Goal: Navigation & Orientation: Find specific page/section

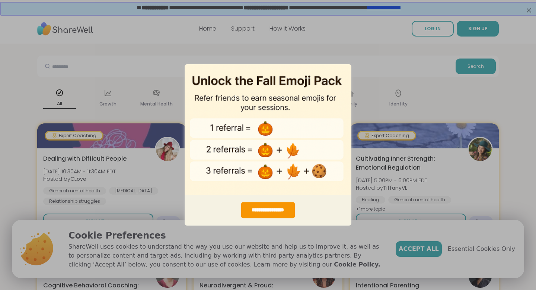
click at [423, 249] on div "**********" at bounding box center [268, 145] width 536 height 290
click at [421, 250] on div "**********" at bounding box center [268, 145] width 536 height 290
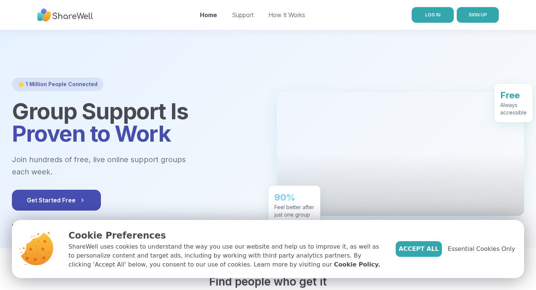
click at [439, 13] on span "LOG IN" at bounding box center [432, 15] width 15 height 6
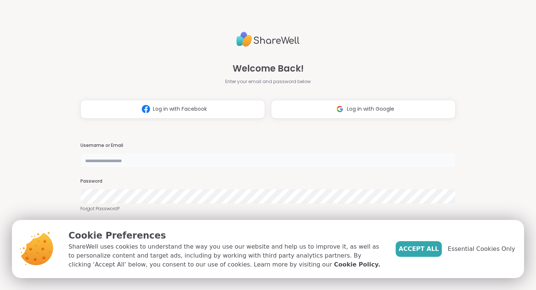
click at [224, 159] on input "text" at bounding box center [267, 160] width 375 height 15
click at [364, 111] on span "Log in with Google" at bounding box center [370, 109] width 47 height 8
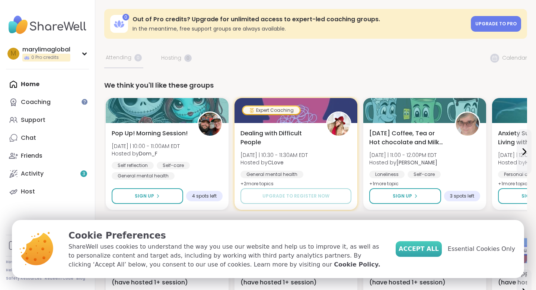
click at [413, 250] on span "Accept All" at bounding box center [419, 248] width 40 height 9
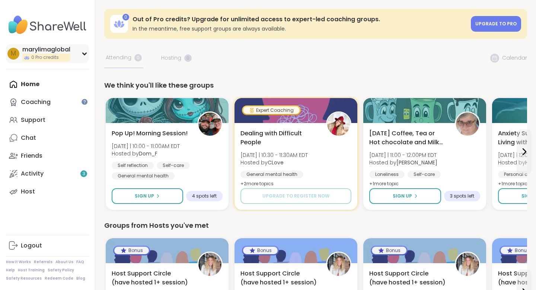
click at [83, 53] on icon at bounding box center [84, 54] width 3 height 2
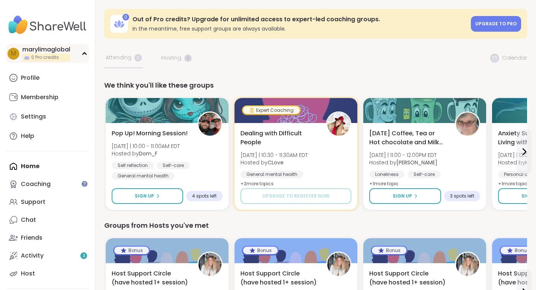
click at [42, 54] on div "0 Pro credits" at bounding box center [46, 58] width 48 height 8
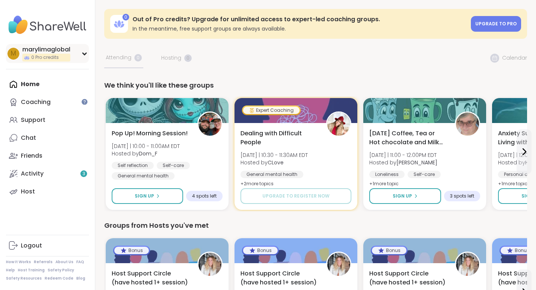
click at [83, 54] on icon at bounding box center [85, 54] width 6 height 4
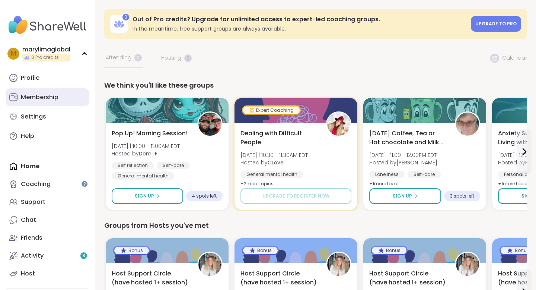
click at [39, 97] on div "Membership" at bounding box center [40, 97] width 38 height 8
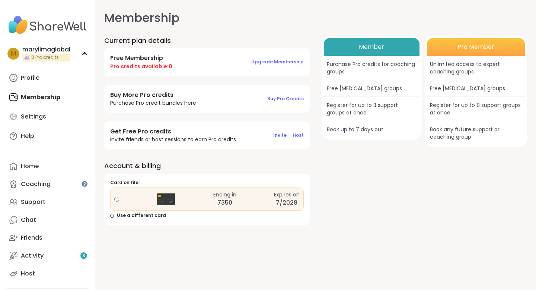
click at [366, 199] on div "Member Purchase Pro credits for coaching groups Free [MEDICAL_DATA] groups Regi…" at bounding box center [425, 130] width 206 height 189
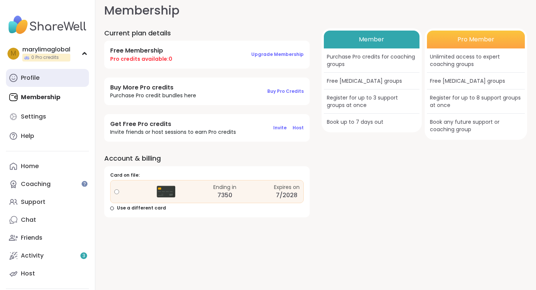
click at [37, 74] on div "Profile" at bounding box center [30, 78] width 19 height 8
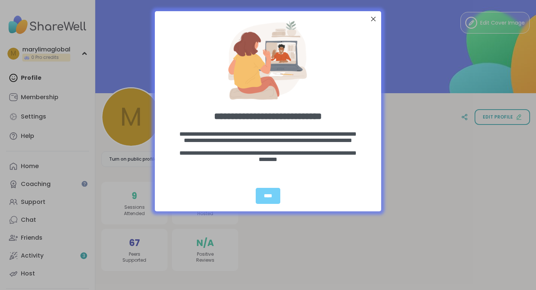
click at [375, 21] on div at bounding box center [374, 19] width 10 height 10
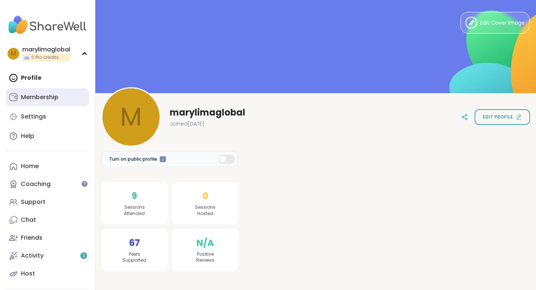
click at [45, 94] on div "Membership" at bounding box center [40, 97] width 38 height 8
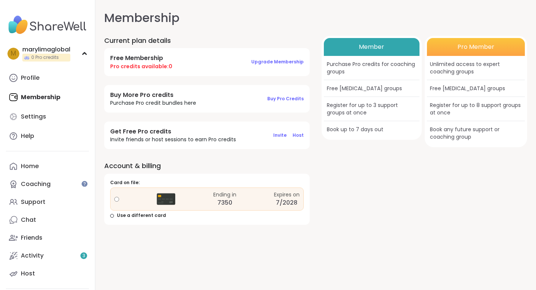
click at [412, 198] on div "Member Purchase Pro credits for coaching groups Free [MEDICAL_DATA] groups Regi…" at bounding box center [425, 130] width 206 height 189
click at [23, 76] on div "Profile" at bounding box center [30, 78] width 19 height 8
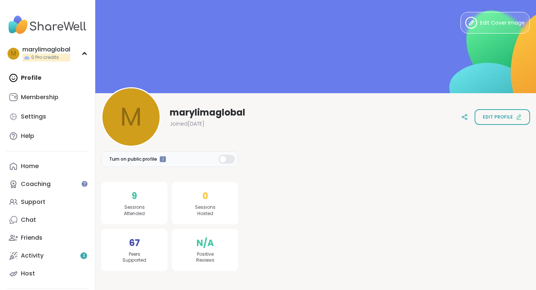
click at [57, 25] on img at bounding box center [47, 25] width 83 height 26
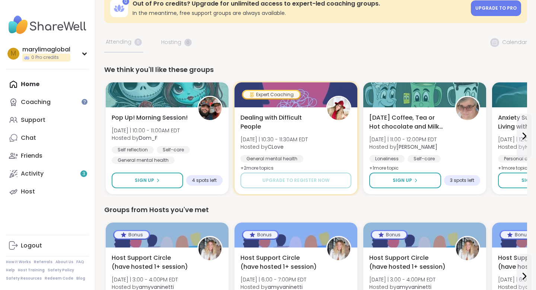
scroll to position [23, 0]
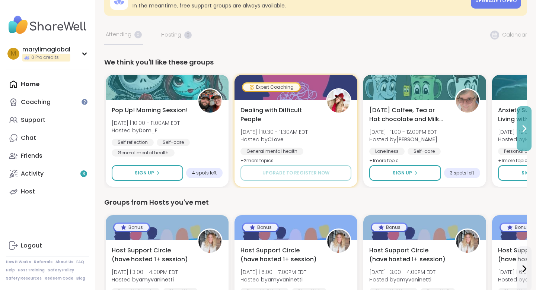
click at [524, 130] on icon at bounding box center [524, 128] width 9 height 9
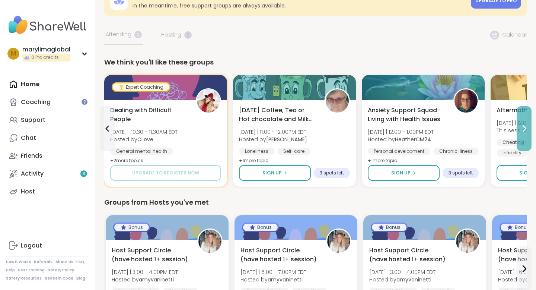
click at [524, 130] on icon at bounding box center [524, 128] width 9 height 9
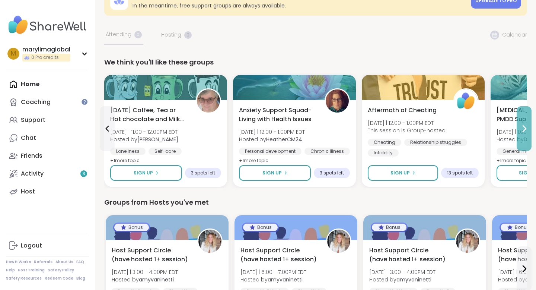
click at [524, 130] on icon at bounding box center [524, 128] width 9 height 9
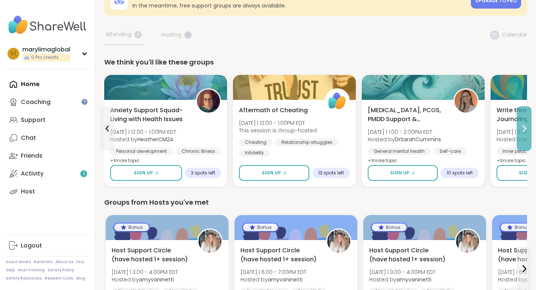
click at [524, 130] on icon at bounding box center [524, 128] width 9 height 9
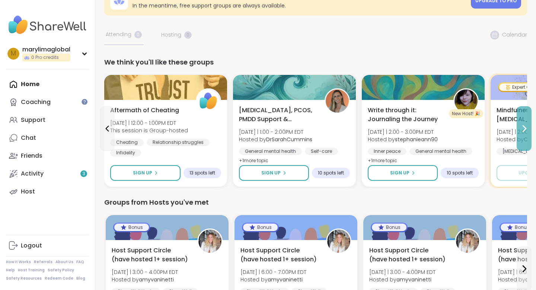
click at [524, 131] on icon at bounding box center [524, 129] width 3 height 6
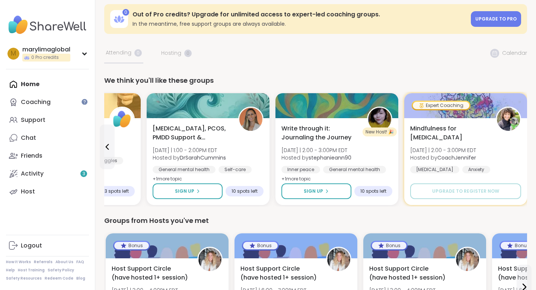
scroll to position [4, 0]
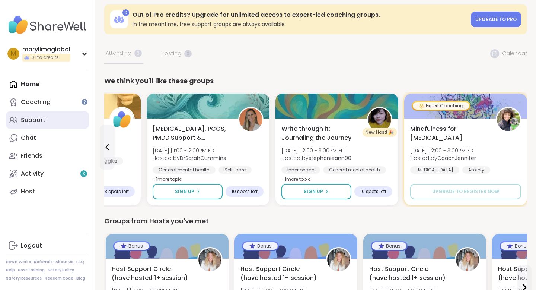
click at [36, 119] on div "Support" at bounding box center [33, 120] width 25 height 8
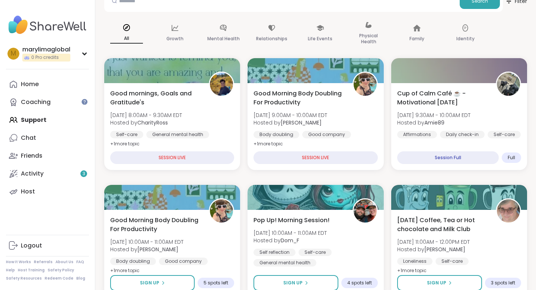
scroll to position [71, 0]
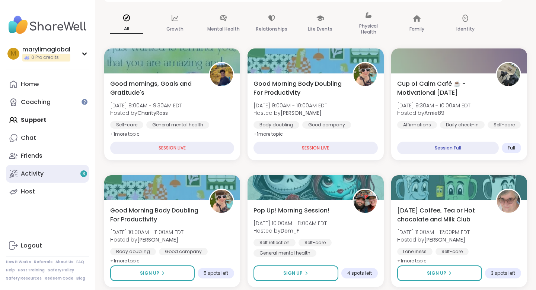
click at [38, 174] on div "Activity 3" at bounding box center [32, 173] width 23 height 8
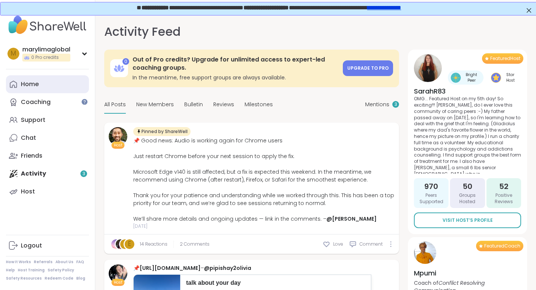
click at [41, 86] on link "Home" at bounding box center [47, 84] width 83 height 18
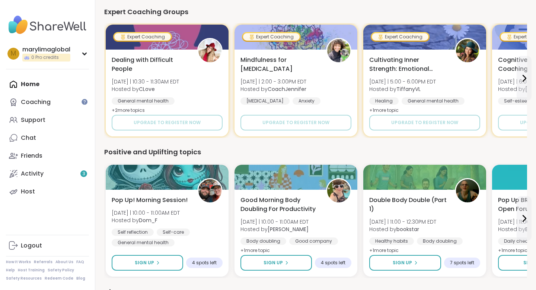
scroll to position [370, 0]
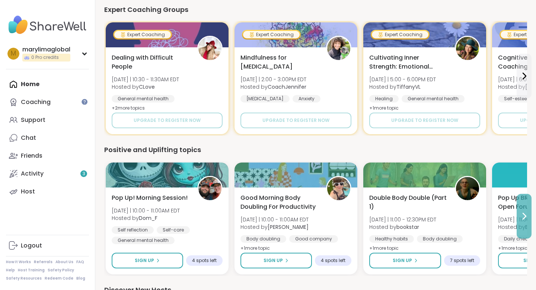
click at [526, 215] on icon at bounding box center [524, 216] width 9 height 9
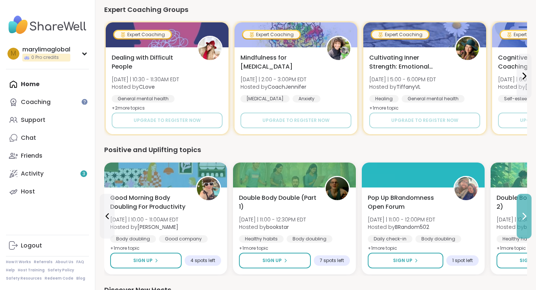
click at [526, 215] on icon at bounding box center [524, 216] width 9 height 9
